Goal: Task Accomplishment & Management: Use online tool/utility

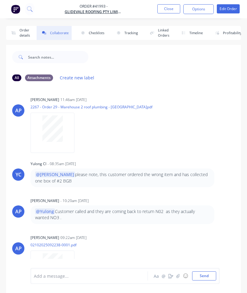
click at [165, 7] on button "Close" at bounding box center [168, 8] width 23 height 9
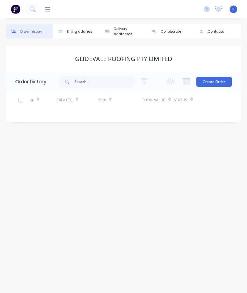
click at [50, 7] on icon at bounding box center [47, 9] width 5 height 6
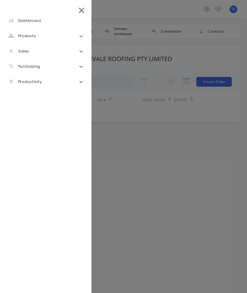
click at [46, 52] on li "sales" at bounding box center [46, 51] width 82 height 15
click at [45, 66] on div "Sales Orders" at bounding box center [30, 66] width 35 height 5
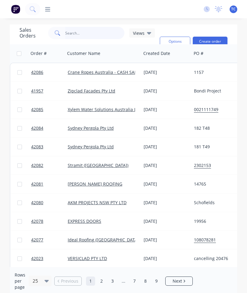
click at [94, 29] on input "text" at bounding box center [94, 33] width 59 height 12
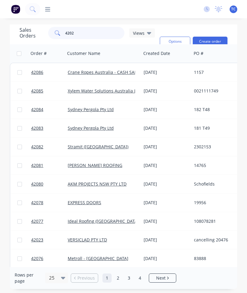
type input "42026"
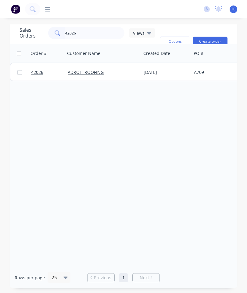
click at [38, 74] on span "42026" at bounding box center [37, 72] width 12 height 6
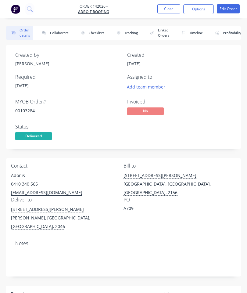
click at [58, 32] on button "Collaborate" at bounding box center [54, 33] width 35 height 14
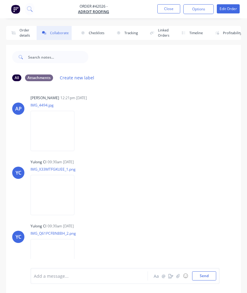
scroll to position [2, 0]
click at [178, 278] on button "button" at bounding box center [178, 275] width 7 height 7
click at [203, 276] on button "Send" at bounding box center [204, 275] width 24 height 9
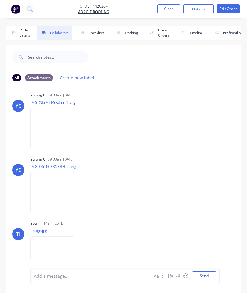
scroll to position [68, 0]
click at [167, 5] on button "Close" at bounding box center [168, 8] width 23 height 9
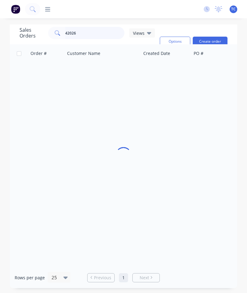
click at [96, 35] on input "42026" at bounding box center [94, 33] width 59 height 12
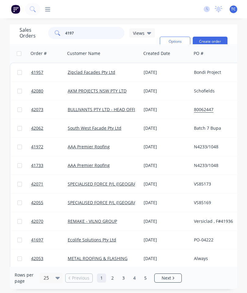
type input "41976"
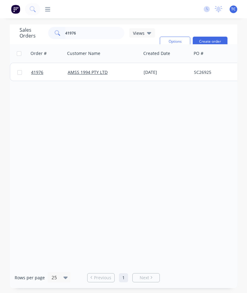
click at [41, 76] on link "41976" at bounding box center [49, 72] width 37 height 18
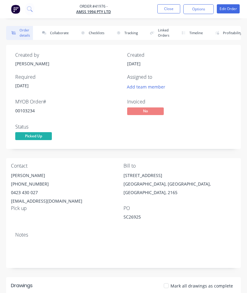
click at [60, 31] on button "Collaborate" at bounding box center [54, 33] width 35 height 14
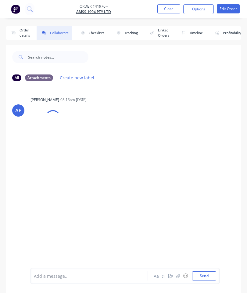
click at [174, 276] on button "button" at bounding box center [170, 275] width 7 height 7
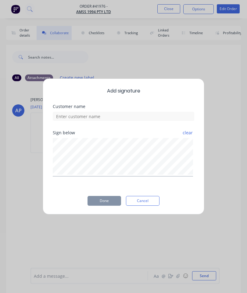
click at [151, 199] on button "Cancel" at bounding box center [143, 201] width 34 height 10
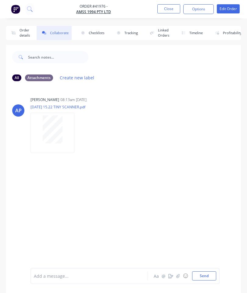
click at [177, 275] on icon "button" at bounding box center [178, 276] width 4 height 4
click at [206, 274] on button "Send" at bounding box center [204, 275] width 24 height 9
click at [171, 11] on button "Close" at bounding box center [168, 8] width 23 height 9
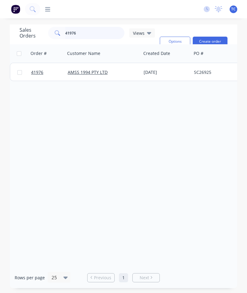
click at [94, 34] on input "41976" at bounding box center [94, 33] width 59 height 12
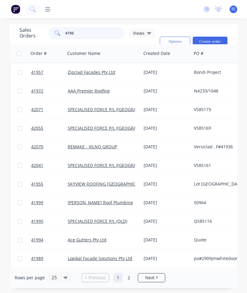
type input "41965"
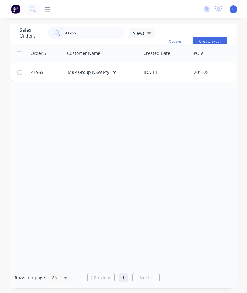
click at [39, 77] on link "41965" at bounding box center [49, 72] width 37 height 18
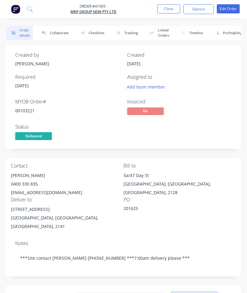
click at [60, 33] on button "Collaborate" at bounding box center [54, 33] width 35 height 14
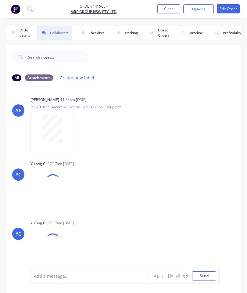
click at [177, 274] on icon "button" at bounding box center [178, 276] width 4 height 4
click at [202, 274] on button "Send" at bounding box center [204, 275] width 24 height 9
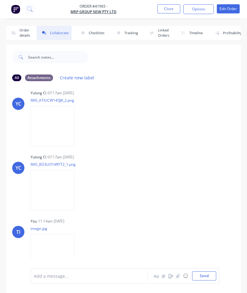
scroll to position [135, 0]
click at [167, 8] on button "Close" at bounding box center [168, 8] width 23 height 9
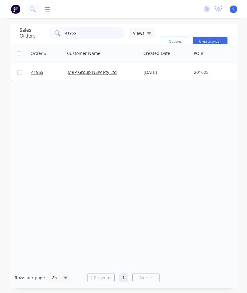
click at [99, 35] on input "41965" at bounding box center [94, 33] width 59 height 12
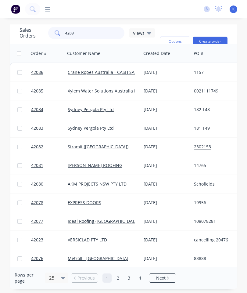
type input "42032"
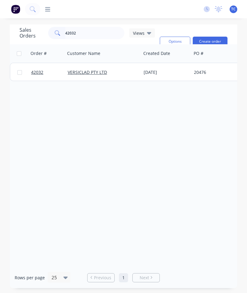
click at [39, 73] on span "42032" at bounding box center [37, 72] width 12 height 6
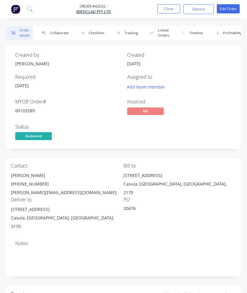
click at [59, 32] on button "Collaborate" at bounding box center [54, 33] width 35 height 14
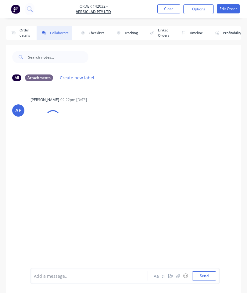
click at [179, 276] on icon "button" at bounding box center [177, 276] width 3 height 4
click at [206, 275] on button "Send" at bounding box center [204, 275] width 24 height 9
click at [162, 13] on button "Close" at bounding box center [168, 8] width 23 height 9
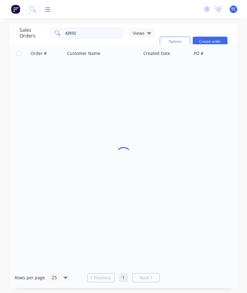
click at [100, 33] on input "42032" at bounding box center [94, 33] width 59 height 12
type input "42033"
click at [36, 73] on span "42033" at bounding box center [37, 72] width 12 height 6
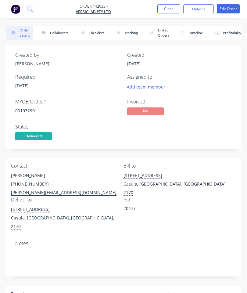
click at [61, 32] on button "Collaborate" at bounding box center [54, 33] width 35 height 14
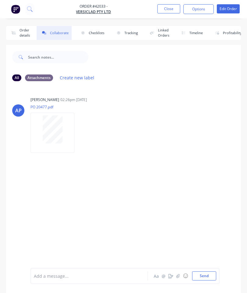
click at [179, 274] on icon "button" at bounding box center [177, 276] width 3 height 4
click at [201, 273] on button "Send" at bounding box center [204, 275] width 24 height 9
click at [169, 9] on button "Close" at bounding box center [168, 8] width 23 height 9
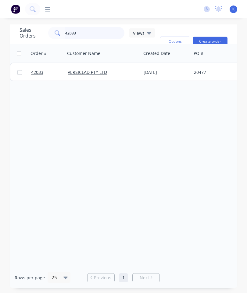
click at [102, 31] on input "42033" at bounding box center [94, 33] width 59 height 12
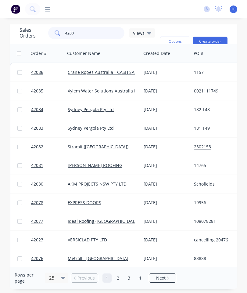
type input "42009"
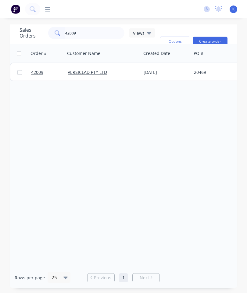
click at [38, 73] on span "42009" at bounding box center [37, 72] width 12 height 6
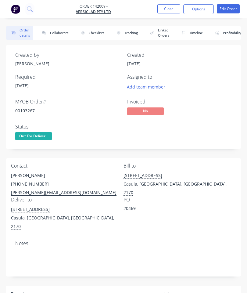
click at [60, 33] on button "Collaborate" at bounding box center [54, 33] width 35 height 14
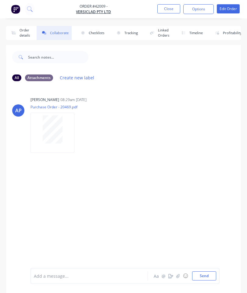
click at [180, 276] on icon "button" at bounding box center [178, 276] width 4 height 4
click at [207, 272] on button "Send" at bounding box center [204, 275] width 24 height 9
click at [166, 13] on button "Close" at bounding box center [168, 8] width 23 height 9
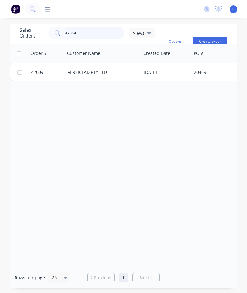
click at [110, 31] on input "42009" at bounding box center [94, 33] width 59 height 12
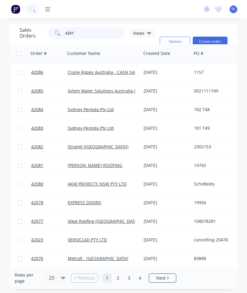
type input "42010"
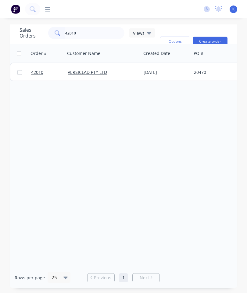
click at [33, 69] on link "42010" at bounding box center [49, 72] width 37 height 18
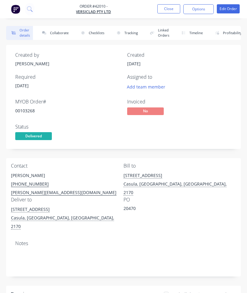
click at [66, 30] on button "Collaborate" at bounding box center [54, 33] width 35 height 14
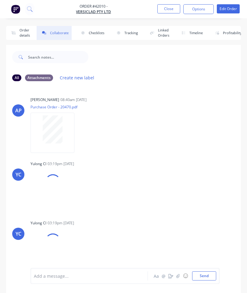
click at [177, 275] on icon "button" at bounding box center [178, 276] width 4 height 4
click at [207, 272] on button "Send" at bounding box center [204, 275] width 24 height 9
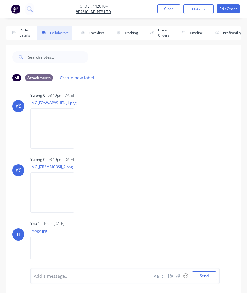
scroll to position [68, 0]
click at [165, 12] on button "Close" at bounding box center [168, 8] width 23 height 9
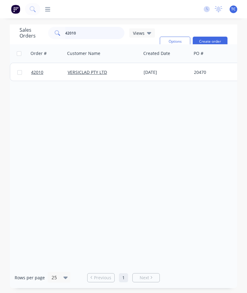
click at [104, 34] on input "42010" at bounding box center [94, 33] width 59 height 12
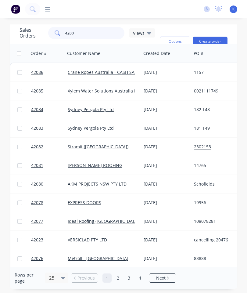
type input "42002"
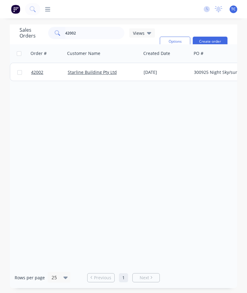
click at [34, 71] on span "42002" at bounding box center [37, 72] width 12 height 6
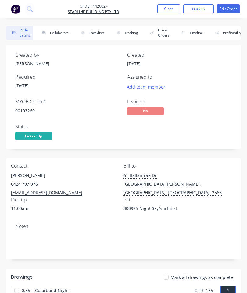
click at [61, 32] on button "Collaborate" at bounding box center [54, 33] width 35 height 14
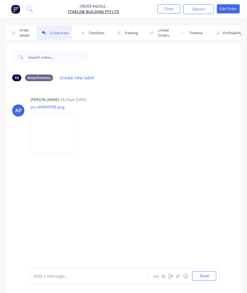
click at [177, 275] on icon "button" at bounding box center [178, 276] width 4 height 4
click at [207, 277] on button "Send" at bounding box center [204, 275] width 24 height 9
click at [166, 10] on button "Close" at bounding box center [168, 8] width 23 height 9
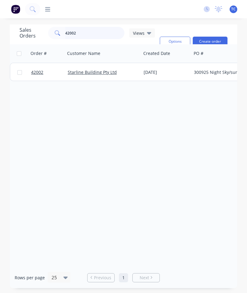
click at [100, 31] on input "42002" at bounding box center [94, 33] width 59 height 12
type input "42003"
click at [41, 72] on span "42003" at bounding box center [37, 72] width 12 height 6
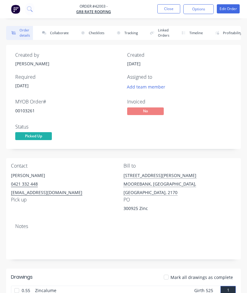
click at [60, 34] on button "Collaborate" at bounding box center [54, 33] width 35 height 14
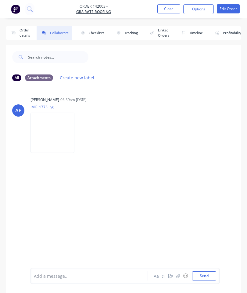
click at [182, 276] on button "button" at bounding box center [178, 275] width 7 height 7
click at [209, 272] on button "Send" at bounding box center [204, 275] width 24 height 9
click at [176, 9] on button "Close" at bounding box center [168, 8] width 23 height 9
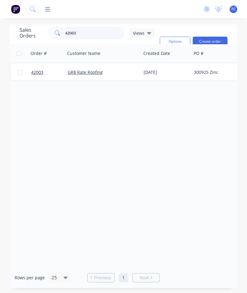
click at [104, 36] on input "42003" at bounding box center [94, 33] width 59 height 12
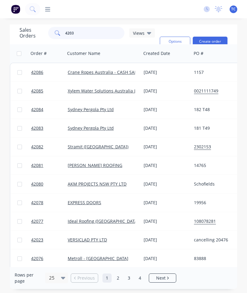
type input "42036"
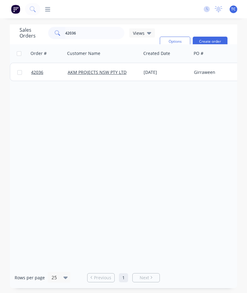
click at [37, 71] on span "42036" at bounding box center [37, 72] width 12 height 6
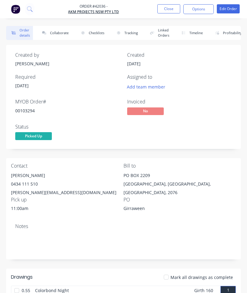
click at [63, 31] on button "Collaborate" at bounding box center [54, 33] width 35 height 14
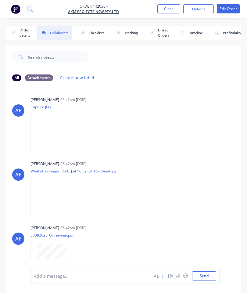
click at [177, 277] on icon "button" at bounding box center [178, 276] width 4 height 4
click at [208, 275] on button "Send" at bounding box center [204, 275] width 24 height 9
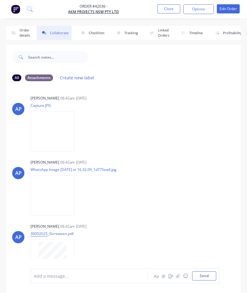
click at [23, 34] on button "Order details" at bounding box center [19, 33] width 27 height 14
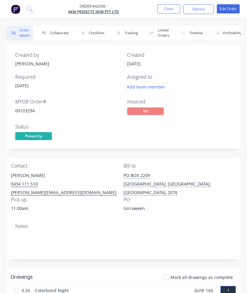
click at [166, 8] on button "Close" at bounding box center [168, 8] width 23 height 9
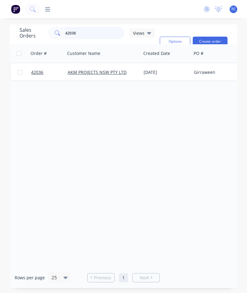
click at [107, 33] on input "42036" at bounding box center [94, 33] width 59 height 12
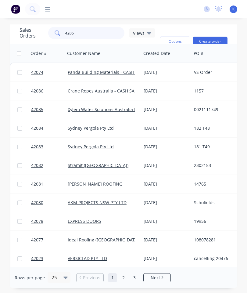
type input "42054"
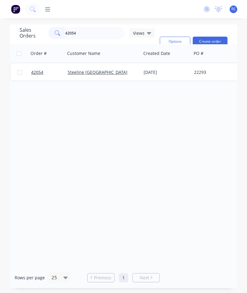
click at [42, 71] on span "42054" at bounding box center [37, 72] width 12 height 6
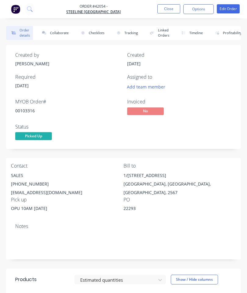
click at [61, 33] on button "Collaborate" at bounding box center [54, 33] width 35 height 14
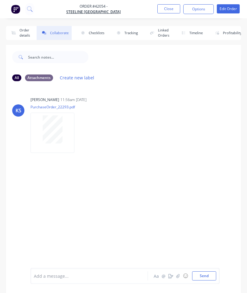
click at [178, 277] on icon "button" at bounding box center [178, 276] width 4 height 4
click at [202, 275] on button "Send" at bounding box center [204, 275] width 24 height 9
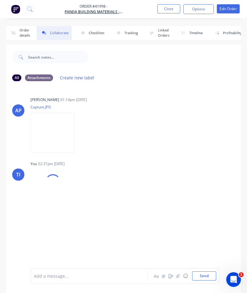
click at [169, 7] on button "Close" at bounding box center [168, 8] width 23 height 9
